Goal: Transaction & Acquisition: Purchase product/service

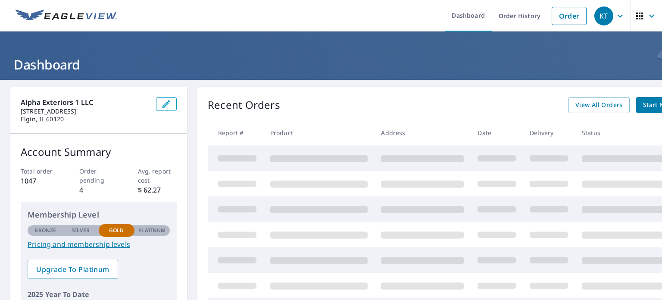
click at [647, 20] on icon "button" at bounding box center [652, 16] width 10 height 10
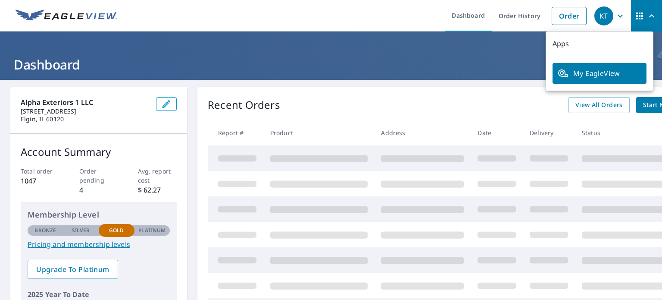
click at [647, 20] on icon "button" at bounding box center [652, 16] width 10 height 10
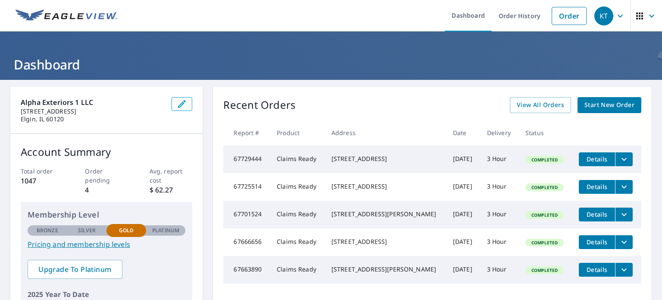
click at [604, 109] on span "Start New Order" at bounding box center [610, 105] width 50 height 11
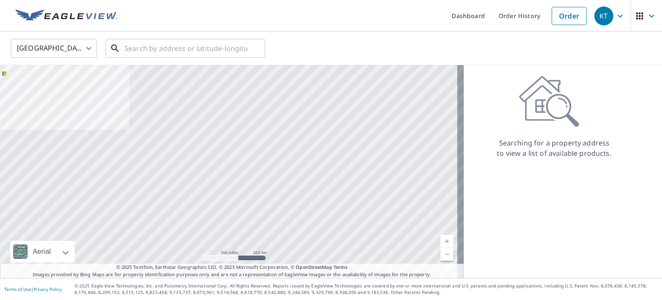
click at [218, 47] on input "text" at bounding box center [186, 48] width 123 height 24
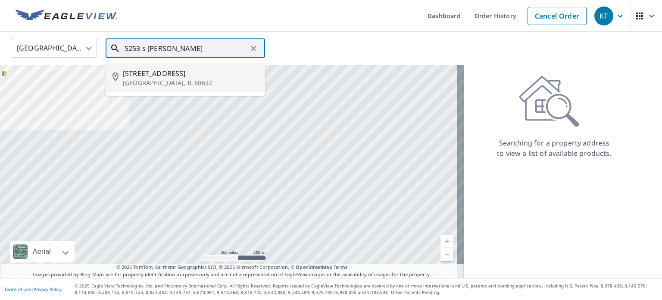
click at [195, 75] on span "[STREET_ADDRESS]" at bounding box center [190, 73] width 135 height 10
type input "[STREET_ADDRESS]"
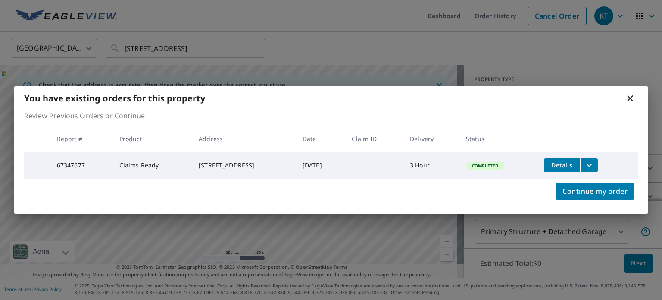
click at [595, 160] on icon "filesDropdownBtn-67347677" at bounding box center [589, 165] width 10 height 10
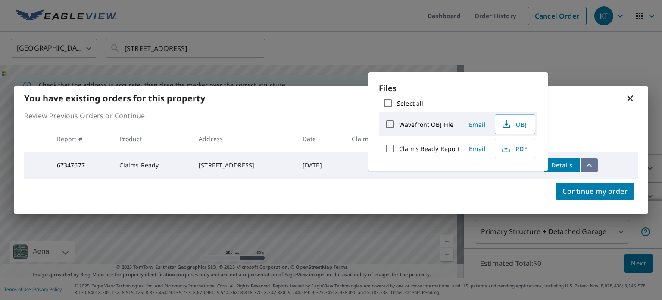
click at [595, 160] on icon "filesDropdownBtn-67347677" at bounding box center [589, 165] width 10 height 10
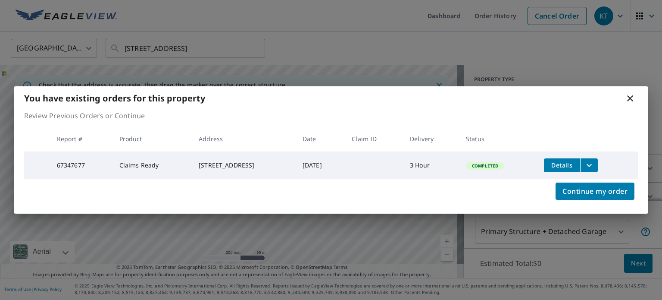
click at [631, 94] on icon at bounding box center [630, 98] width 10 height 10
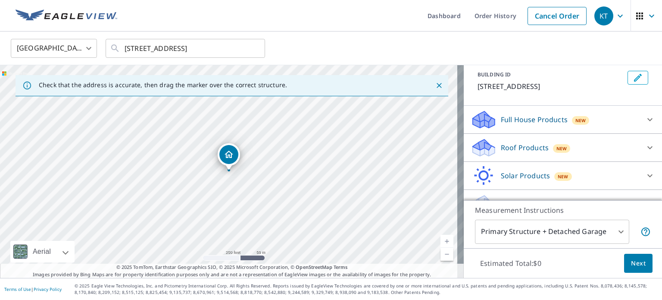
scroll to position [66, 0]
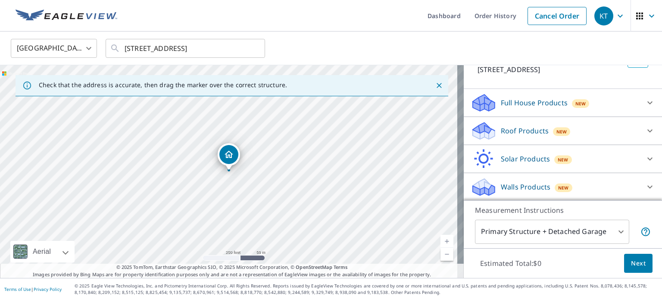
click at [558, 186] on span "New" at bounding box center [563, 187] width 11 height 7
click at [648, 186] on icon at bounding box center [650, 186] width 5 height 3
click at [574, 230] on body "KT KT Dashboard Order History Cancel Order KT [GEOGRAPHIC_DATA] [GEOGRAPHIC_DAT…" at bounding box center [331, 150] width 662 height 300
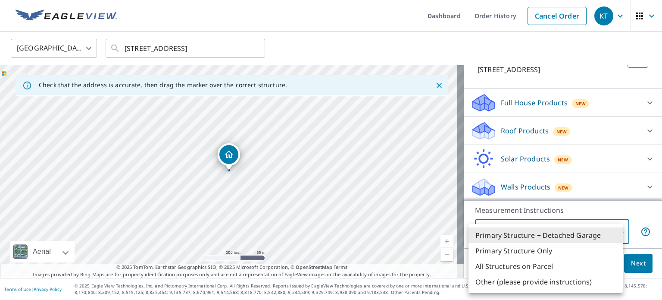
click at [561, 232] on li "Primary Structure + Detached Garage" at bounding box center [546, 235] width 154 height 16
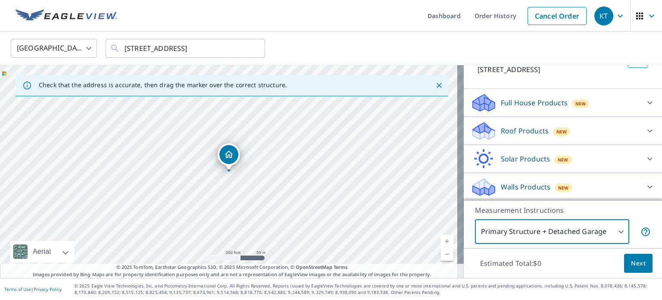
click at [631, 263] on span "Next" at bounding box center [638, 263] width 15 height 11
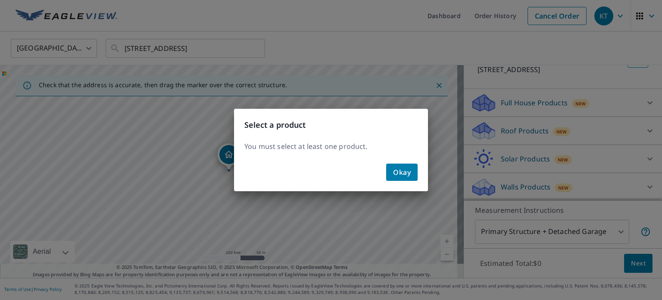
click at [391, 169] on button "Okay" at bounding box center [401, 171] width 31 height 17
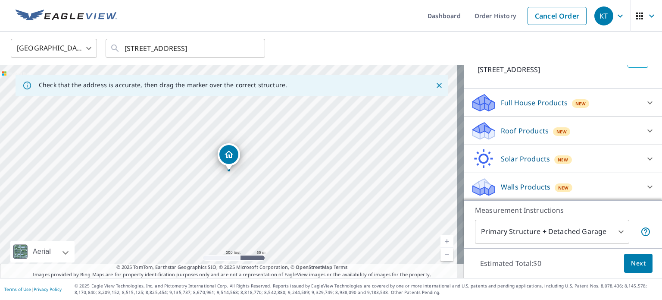
click at [483, 194] on icon at bounding box center [484, 190] width 22 height 10
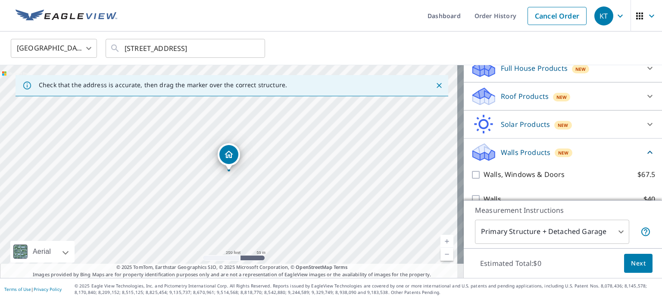
scroll to position [114, 0]
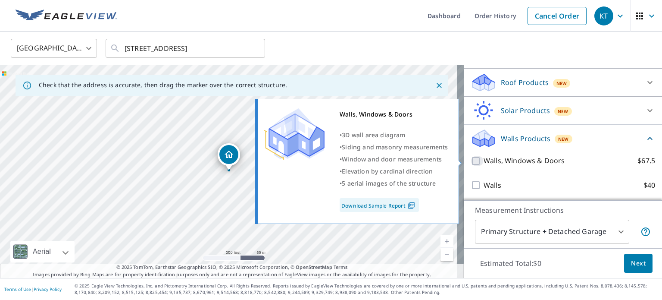
click at [471, 161] on input "Walls, Windows & Doors $67.5" at bounding box center [477, 161] width 13 height 10
checkbox input "true"
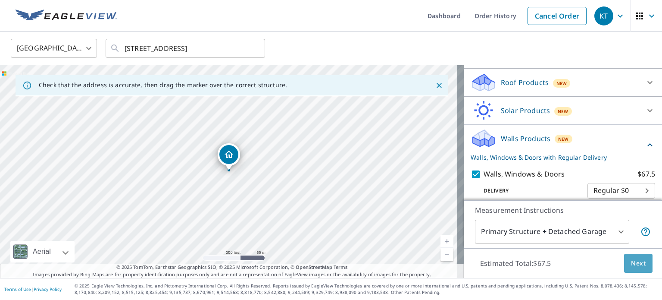
click at [635, 262] on span "Next" at bounding box center [638, 263] width 15 height 11
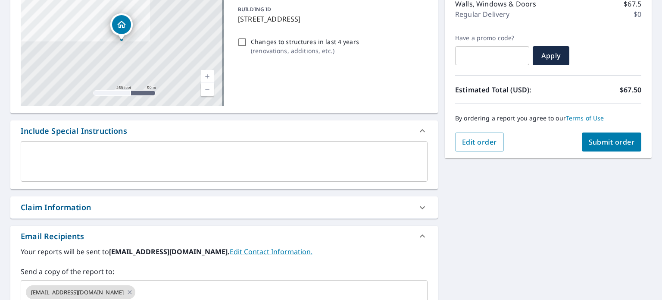
scroll to position [162, 0]
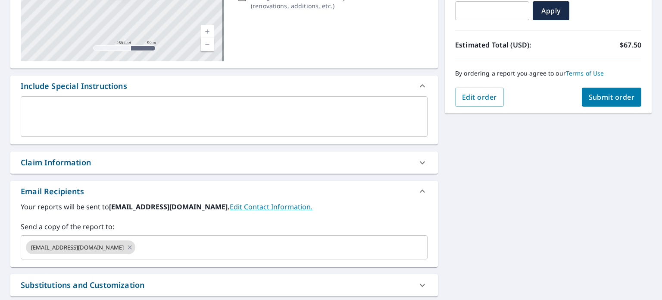
click at [237, 115] on textarea at bounding box center [224, 116] width 395 height 25
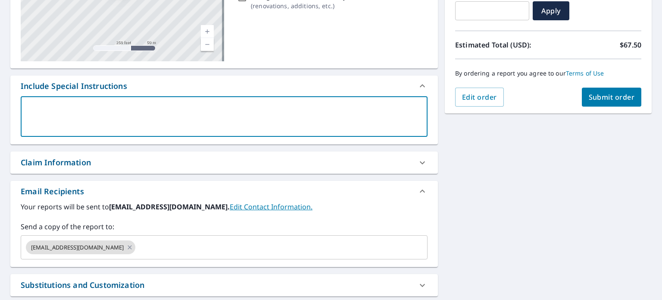
type textarea "p"
type textarea "x"
type textarea "pl"
type textarea "x"
type textarea "ple"
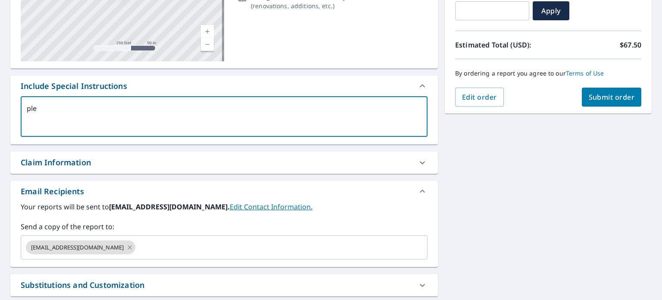
type textarea "x"
type textarea "plea"
type textarea "x"
type textarea "pleas"
type textarea "x"
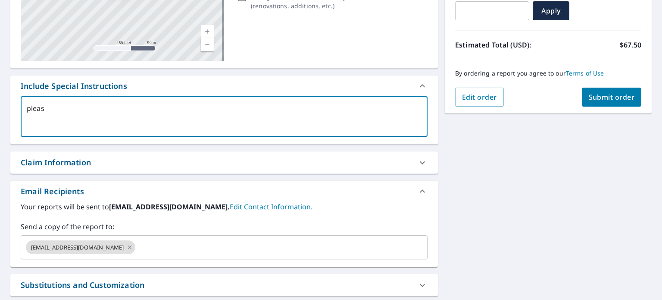
type textarea "please"
type textarea "x"
type textarea "please"
type textarea "x"
type textarea "please i"
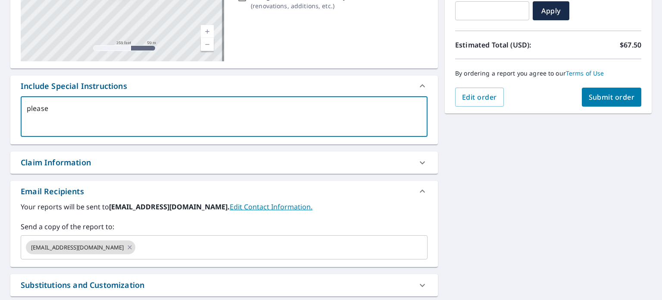
type textarea "x"
type textarea "please in"
type textarea "x"
type textarea "please inc"
type textarea "x"
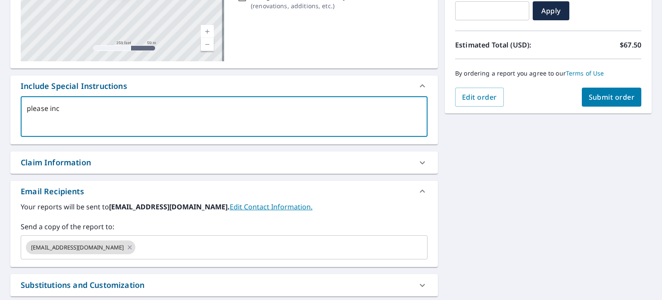
type textarea "please incl"
type textarea "x"
type textarea "please inclu"
type textarea "x"
type textarea "please includ"
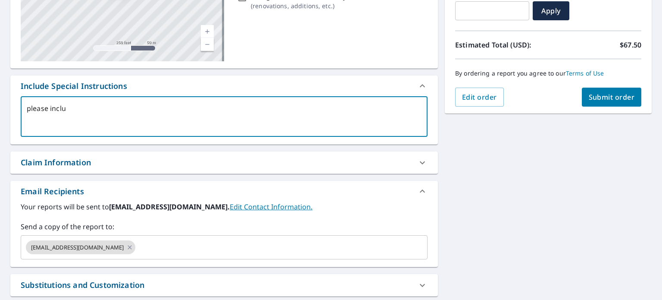
type textarea "x"
type textarea "please include"
type textarea "x"
type textarea "please include"
type textarea "x"
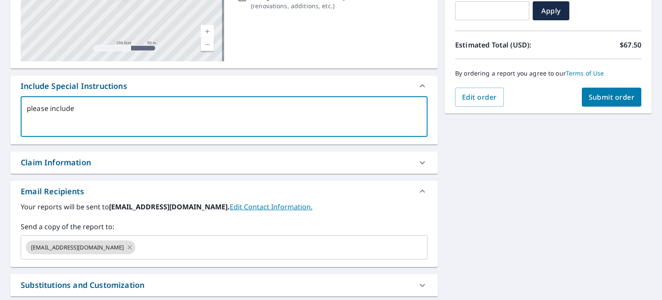
type textarea "please include t"
type textarea "x"
type textarea "please include th"
type textarea "x"
type textarea "please include the"
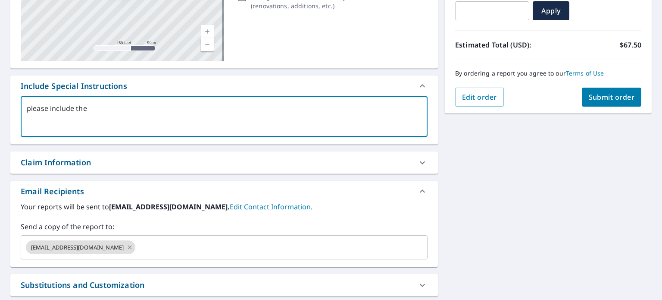
type textarea "x"
type textarea "please include the"
type textarea "x"
type textarea "please include the d"
type textarea "x"
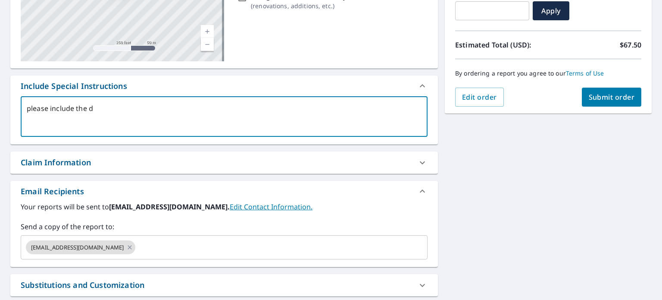
type textarea "please include the de"
type textarea "x"
type textarea "please include the det"
type textarea "x"
type textarea "please include the deta"
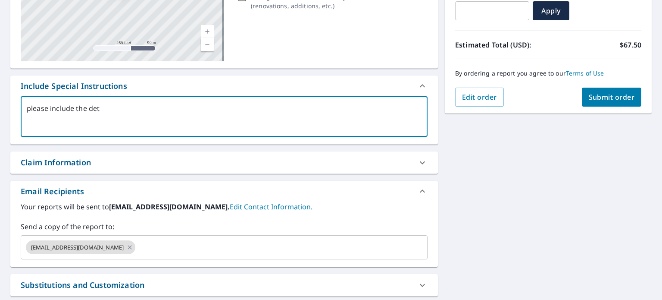
type textarea "x"
type textarea "please include the detac"
type textarea "x"
type textarea "please include the detach"
type textarea "x"
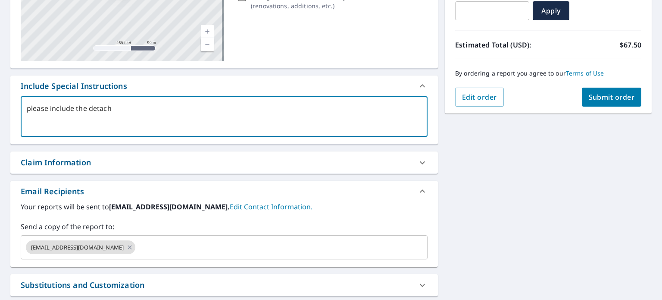
type textarea "please include the detache"
type textarea "x"
type textarea "please include the detached"
type textarea "x"
type textarea "please include the detached"
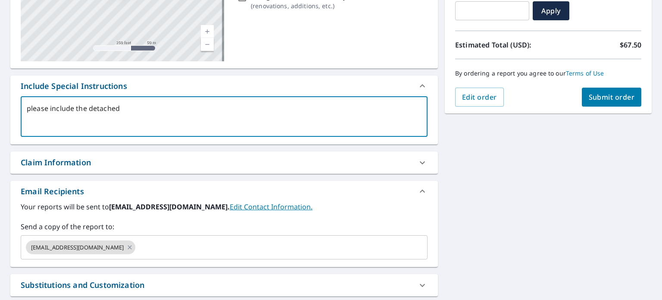
type textarea "x"
type textarea "please include the detached g"
type textarea "x"
type textarea "please include the detached ga"
type textarea "x"
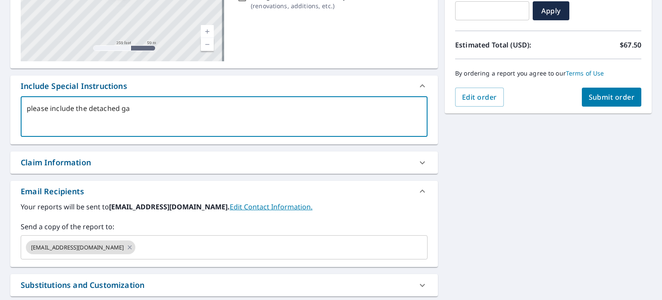
type textarea "please include the detached gar"
type textarea "x"
type textarea "please include the detached gara"
type textarea "x"
type textarea "please include the detached garag"
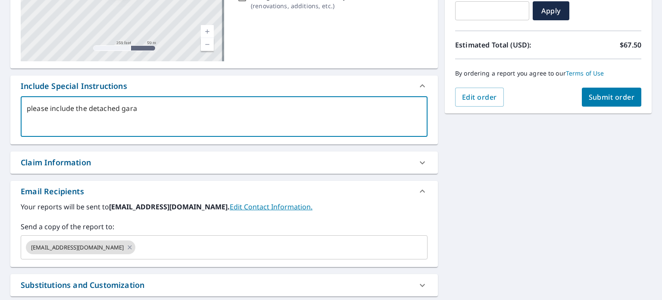
type textarea "x"
type textarea "please include the detached garage"
type textarea "x"
type textarea "please include the detached garage"
type textarea "x"
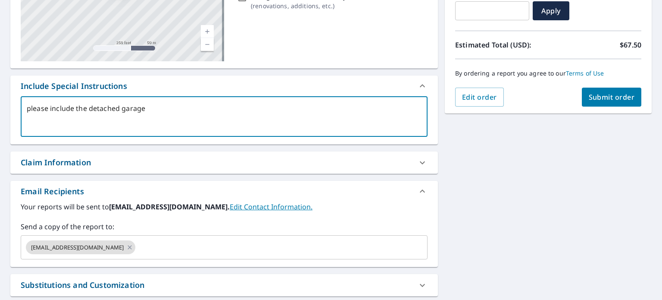
scroll to position [242, 0]
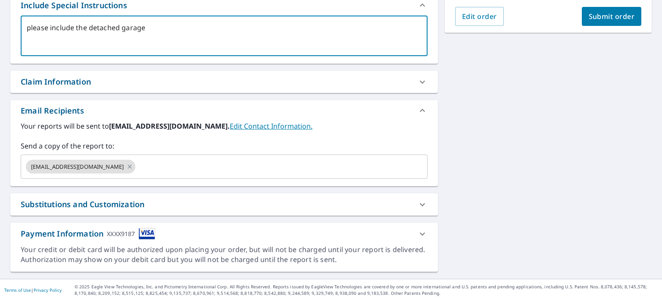
type textarea "please include the detached garage"
type textarea "x"
click at [263, 166] on input "text" at bounding box center [274, 166] width 274 height 16
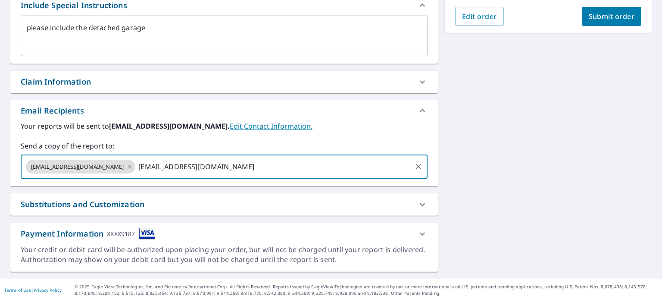
type input "[EMAIL_ADDRESS][DOMAIN_NAME]"
type textarea "x"
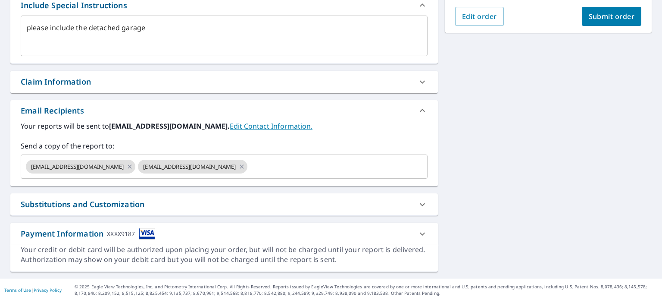
click at [449, 175] on div "[STREET_ADDRESS][GEOGRAPHIC_DATA] A standard road map Aerial A detailed look fr…" at bounding box center [331, 57] width 662 height 441
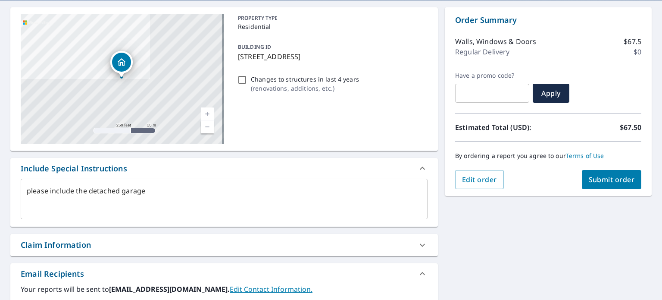
scroll to position [78, 0]
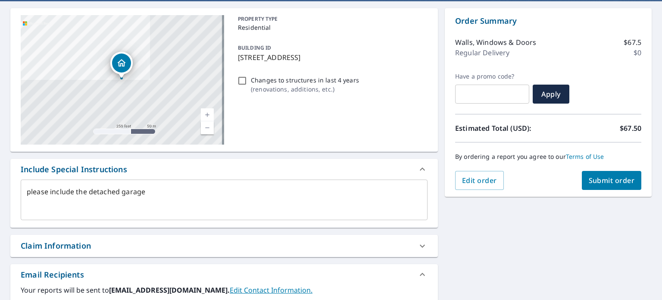
click at [612, 186] on button "Submit order" at bounding box center [612, 180] width 60 height 19
type textarea "x"
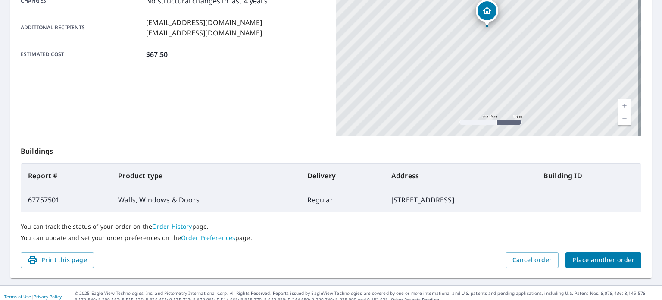
scroll to position [207, 0]
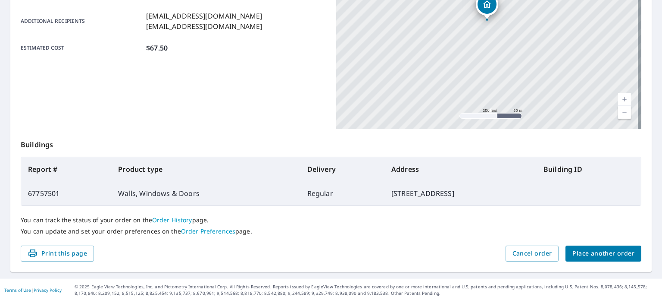
click at [580, 251] on span "Place another order" at bounding box center [604, 253] width 62 height 11
